Goal: Task Accomplishment & Management: Complete application form

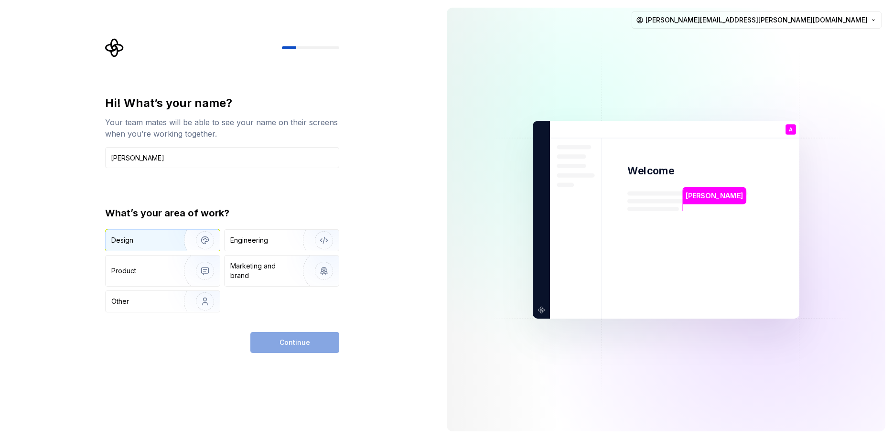
type input "[PERSON_NAME]"
click at [135, 236] on div "Design" at bounding box center [141, 241] width 60 height 10
click at [294, 343] on span "Continue" at bounding box center [295, 343] width 31 height 10
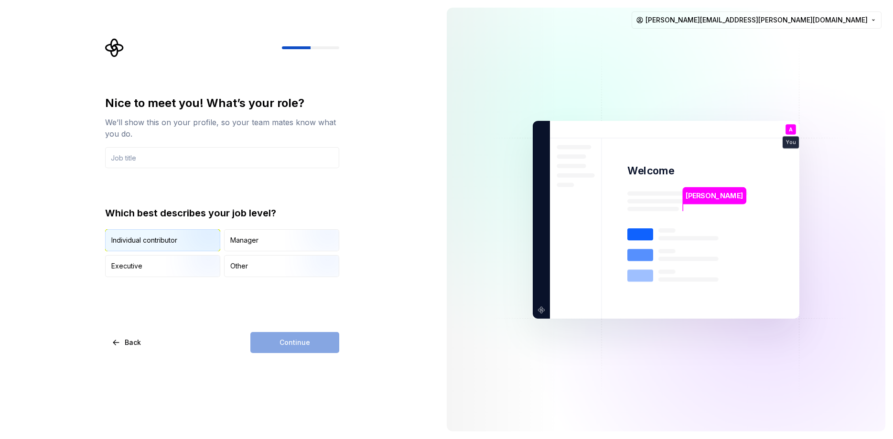
click at [169, 242] on img "button" at bounding box center [196, 252] width 61 height 64
click at [293, 341] on div "Continue" at bounding box center [294, 342] width 89 height 21
click at [243, 236] on div "Manager" at bounding box center [244, 241] width 28 height 10
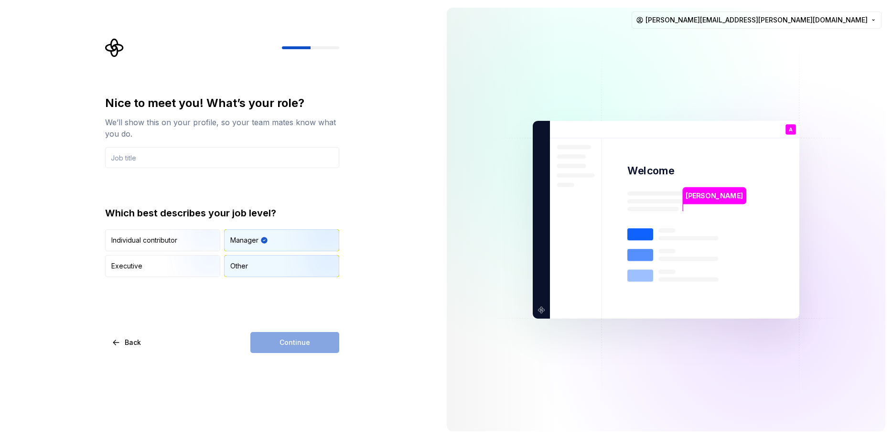
click at [262, 270] on div "Other" at bounding box center [282, 266] width 114 height 21
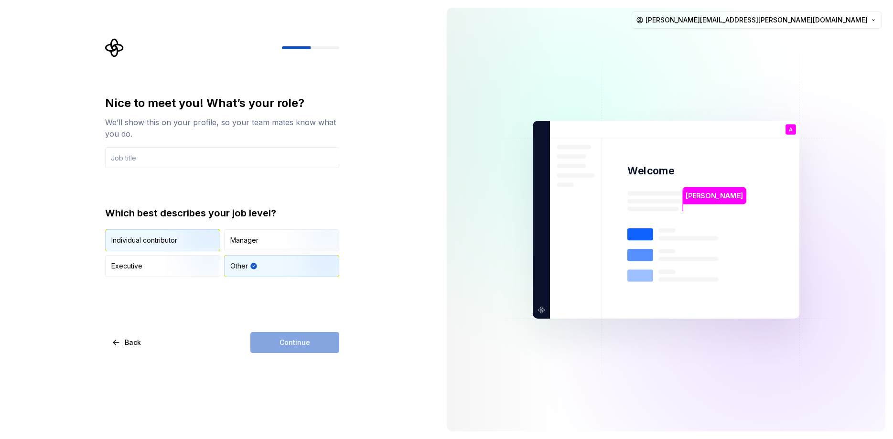
click at [163, 234] on div "Individual contributor" at bounding box center [163, 240] width 114 height 21
click at [279, 344] on div "Continue" at bounding box center [294, 342] width 89 height 21
click at [146, 160] on input "text" at bounding box center [222, 157] width 234 height 21
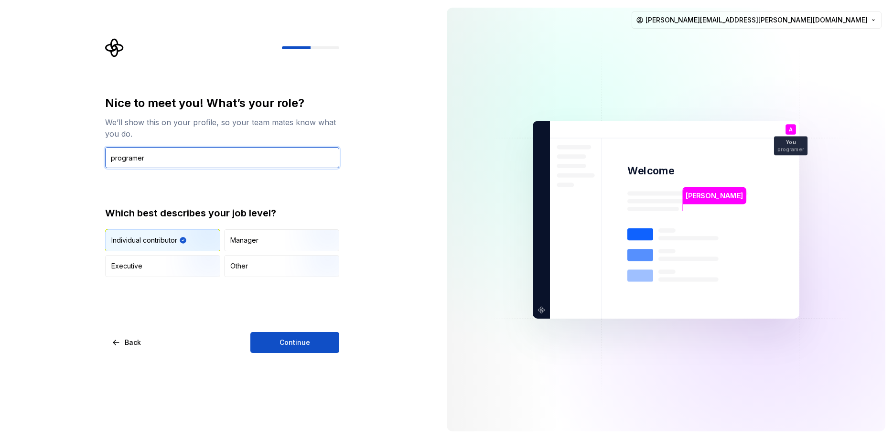
type input "programer"
click at [298, 348] on button "Continue" at bounding box center [294, 342] width 89 height 21
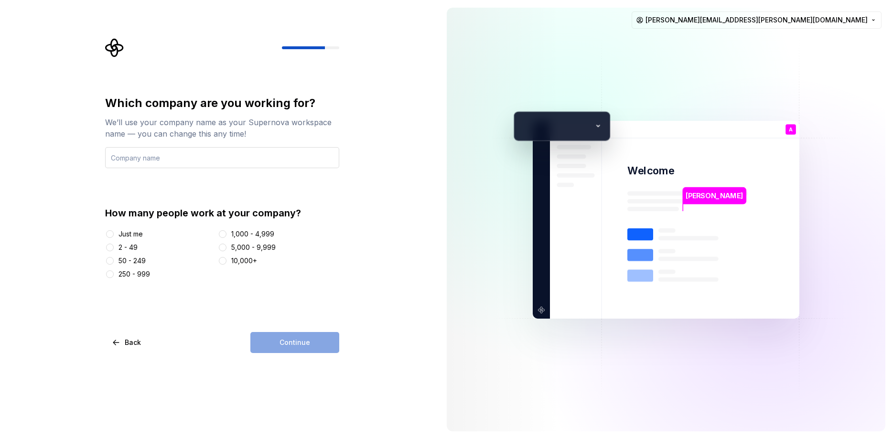
click at [204, 155] on input "text" at bounding box center [222, 157] width 234 height 21
type input "[PERSON_NAME]"
click at [107, 231] on div at bounding box center [110, 234] width 10 height 10
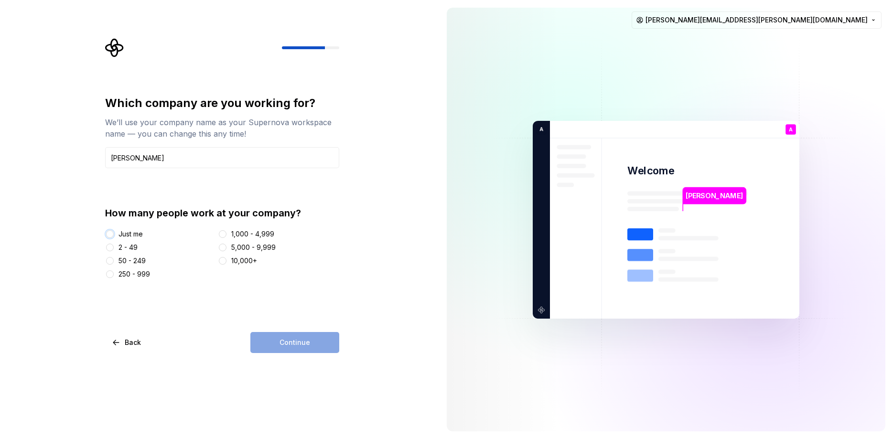
click at [109, 233] on button "Just me" at bounding box center [110, 234] width 8 height 8
click at [276, 338] on button "Continue" at bounding box center [294, 342] width 89 height 21
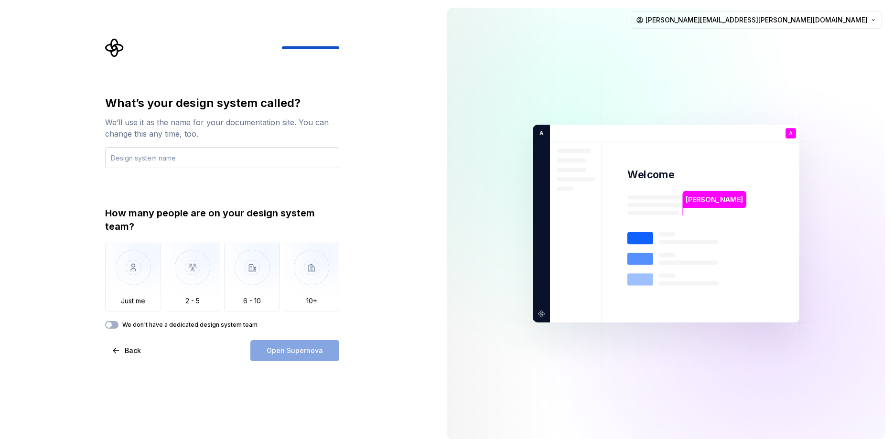
click at [181, 160] on input "text" at bounding box center [222, 157] width 234 height 21
type input "proto"
click at [131, 272] on img "button" at bounding box center [133, 275] width 56 height 64
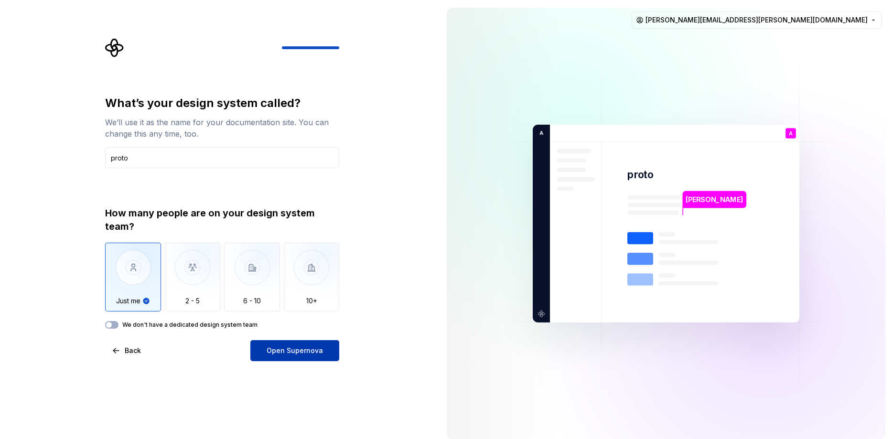
click at [296, 353] on span "Open Supernova" at bounding box center [295, 351] width 56 height 10
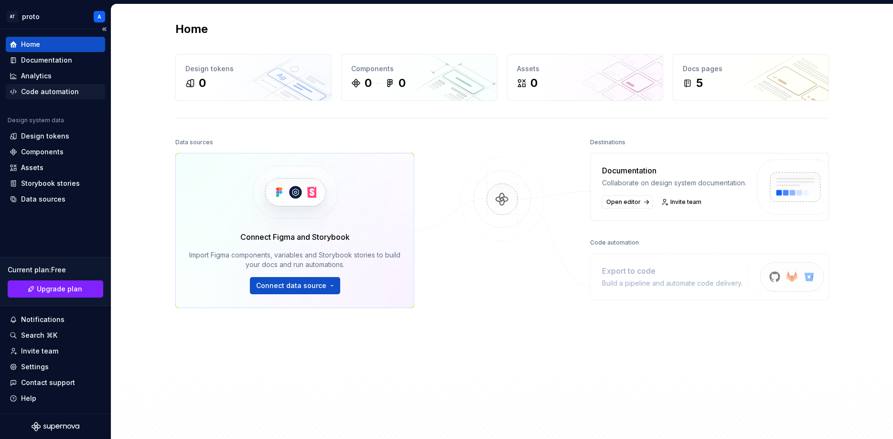
click at [52, 93] on div "Code automation" at bounding box center [50, 92] width 58 height 10
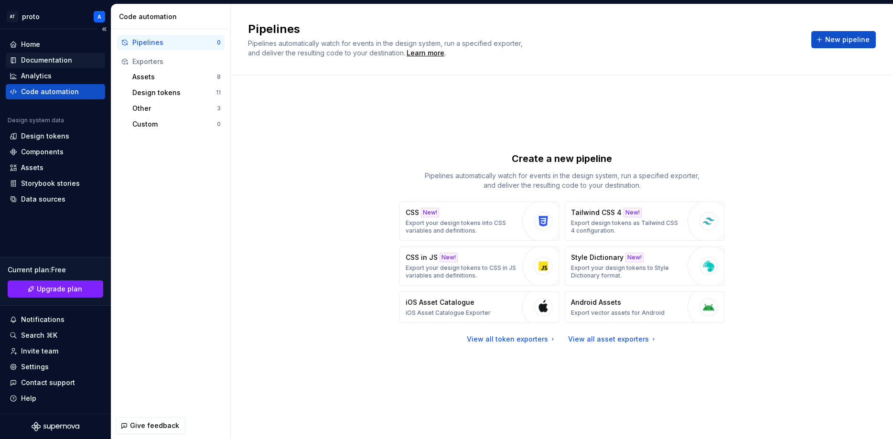
click at [42, 64] on div "Documentation" at bounding box center [46, 60] width 51 height 10
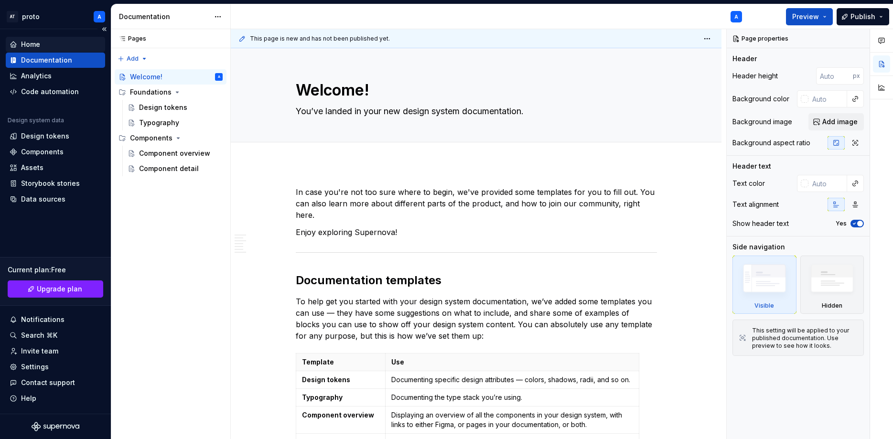
type textarea "*"
click at [31, 44] on div "Home" at bounding box center [30, 45] width 19 height 10
